Goal: Communication & Community: Share content

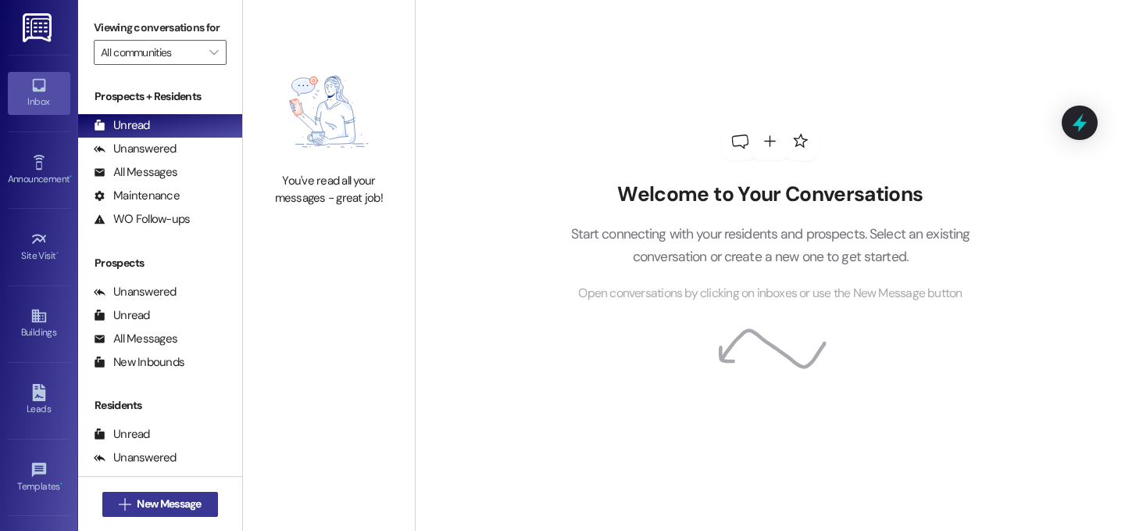
click at [181, 512] on button " New Message" at bounding box center [160, 504] width 116 height 25
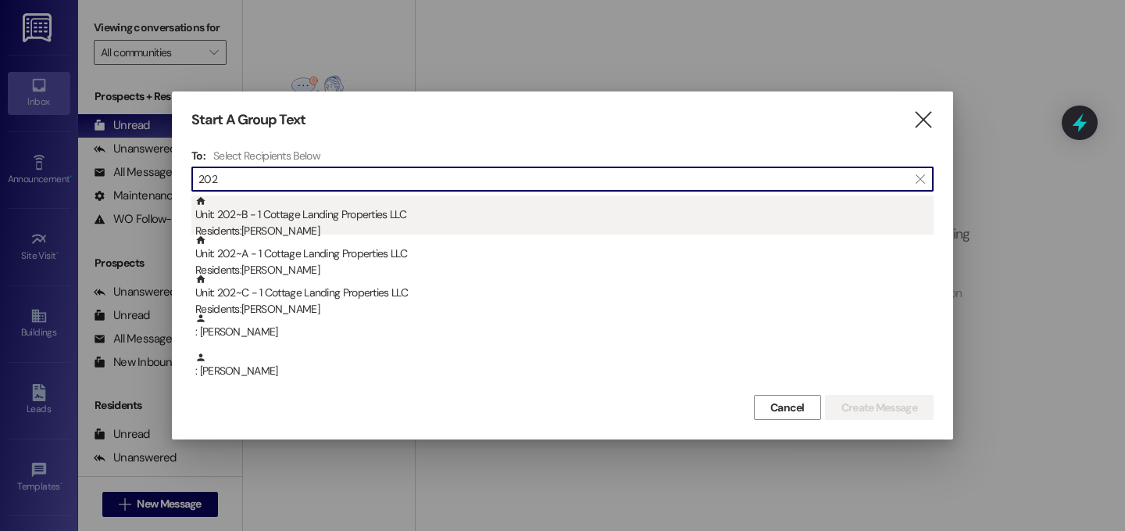
type input "202"
click at [410, 201] on div "Unit: 202~B - 1 Cottage Landing Properties LLC Residents: [PERSON_NAME]" at bounding box center [564, 217] width 739 height 45
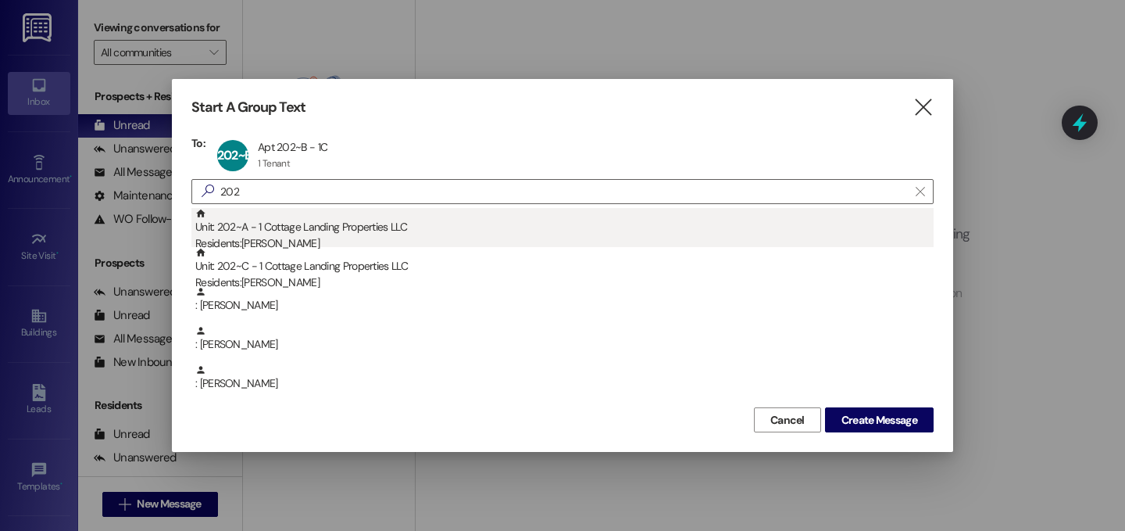
click at [416, 218] on div "Unit: 202~A - 1 Cottage Landing Properties LLC Residents: [PERSON_NAME]" at bounding box center [564, 230] width 739 height 45
click at [415, 219] on div "Unit: 202~C - 1 Cottage Landing Properties LLC Residents: [PERSON_NAME]" at bounding box center [564, 230] width 739 height 45
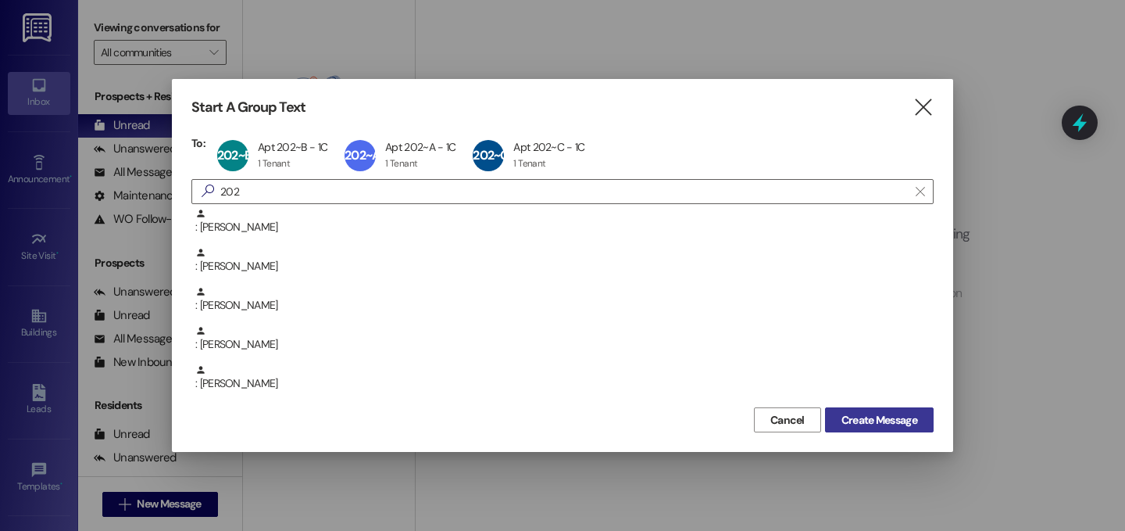
click at [893, 415] on span "Create Message" at bounding box center [880, 420] width 76 height 16
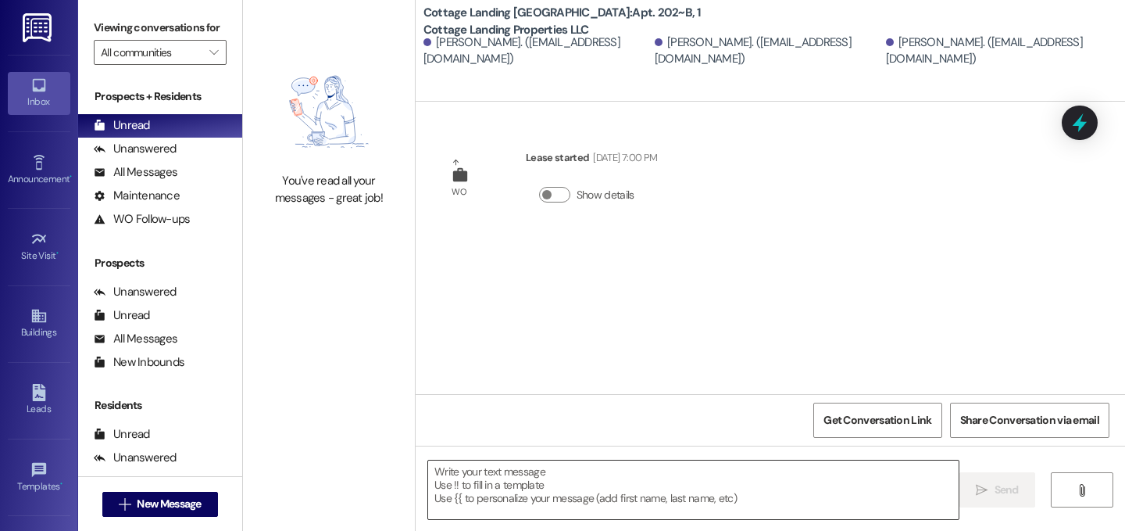
click at [551, 486] on textarea at bounding box center [693, 489] width 531 height 59
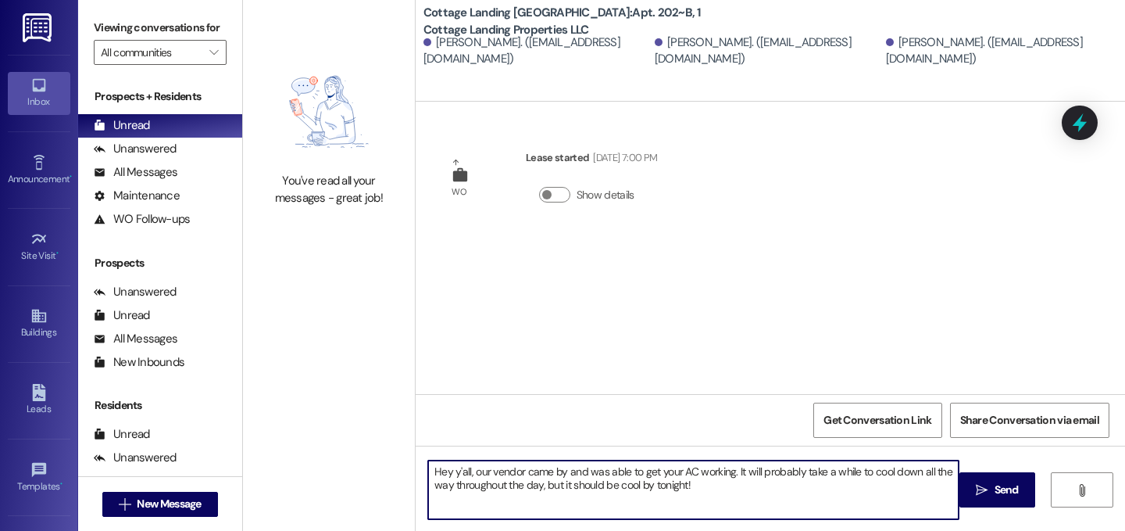
type textarea "Hey y'all, our vendor came by and was able to get your AC working. It will prob…"
